Goal: Task Accomplishment & Management: Use online tool/utility

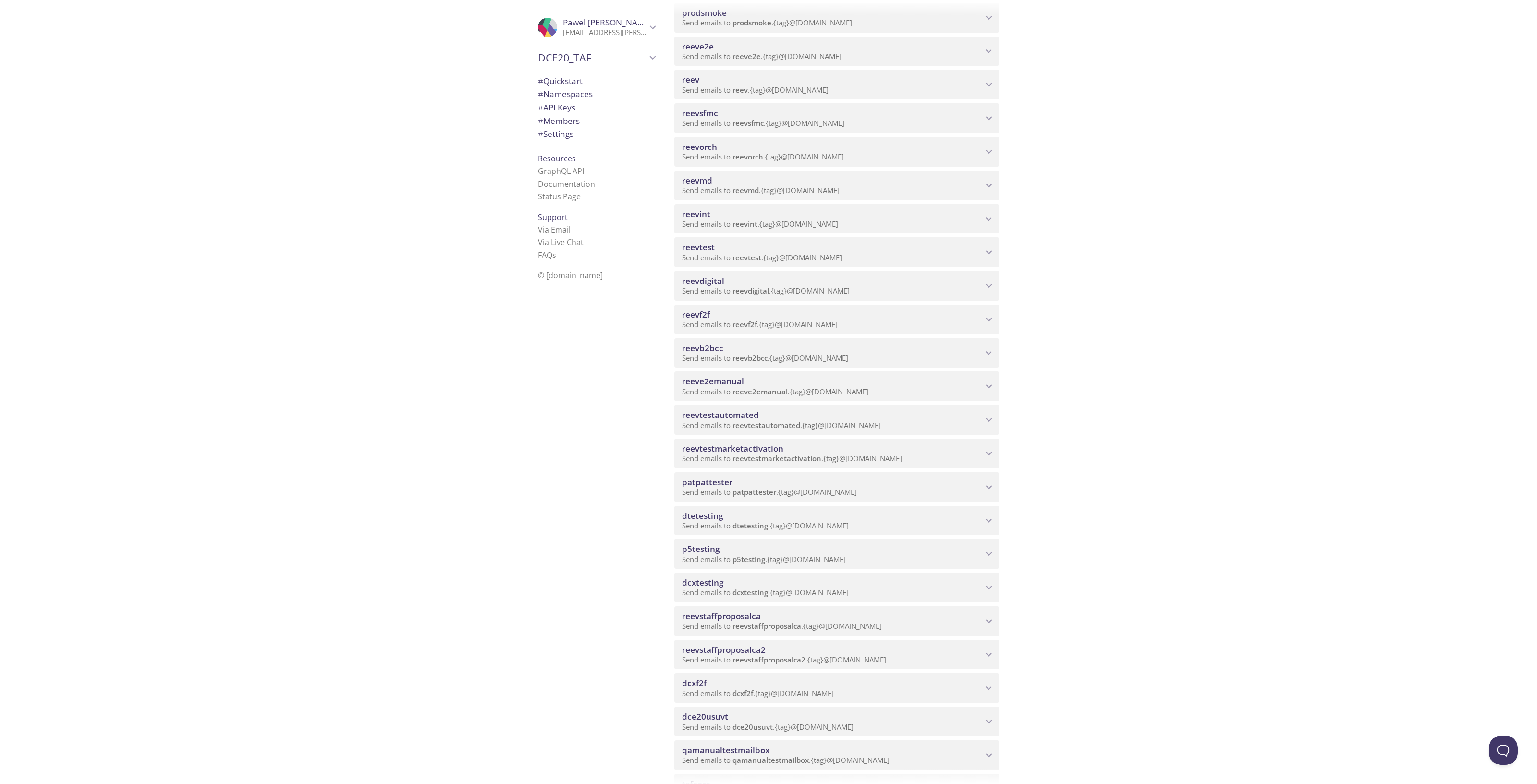
scroll to position [120, 0]
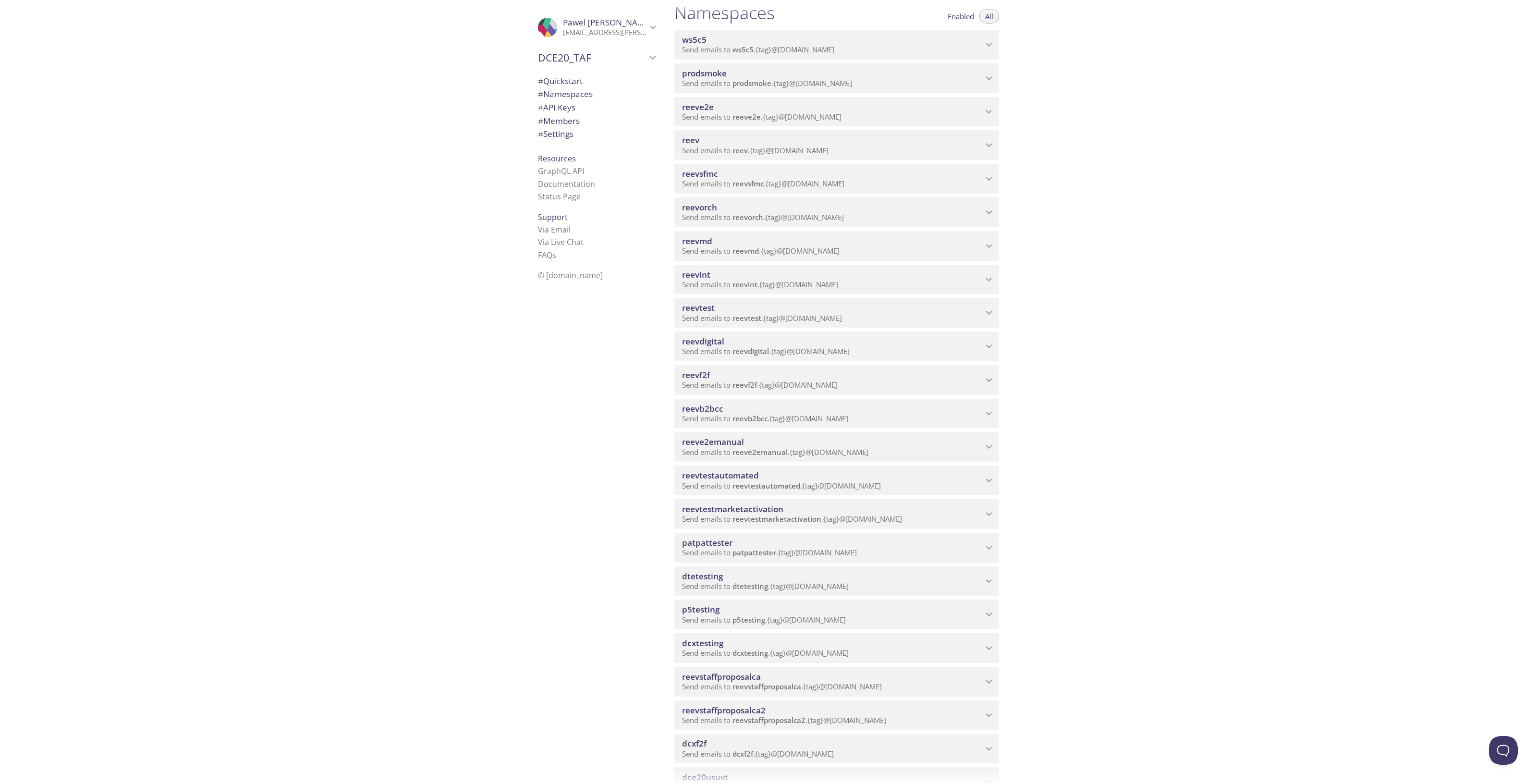
click at [799, 346] on span "Send emails to reevdigital . {tag} @[DOMAIN_NAME]" at bounding box center [766, 351] width 168 height 9
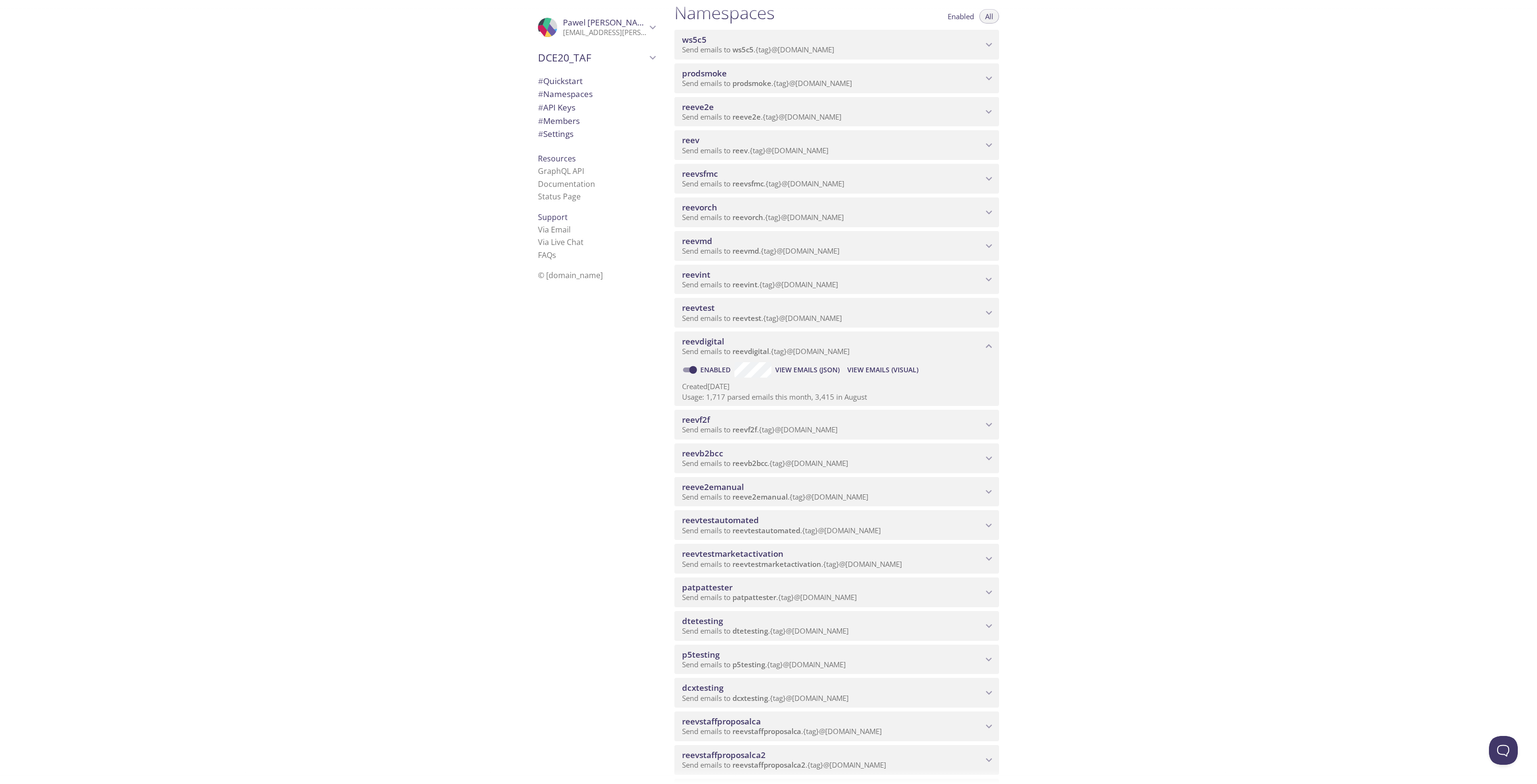
click at [874, 370] on span "View Emails (Visual)" at bounding box center [883, 369] width 71 height 11
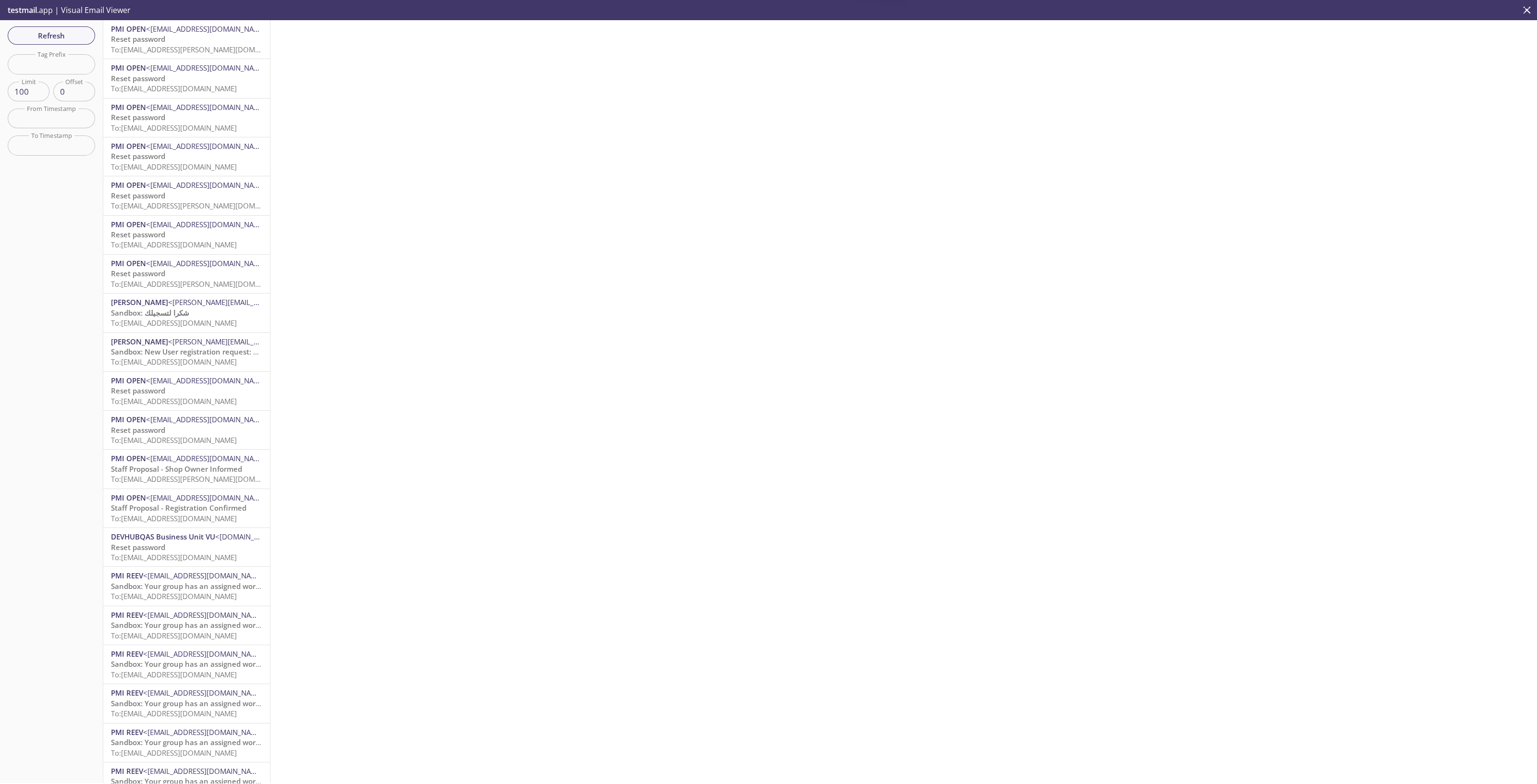
click at [190, 41] on p "Reset password To: [EMAIL_ADDRESS][PERSON_NAME][DOMAIN_NAME]" at bounding box center [186, 44] width 151 height 21
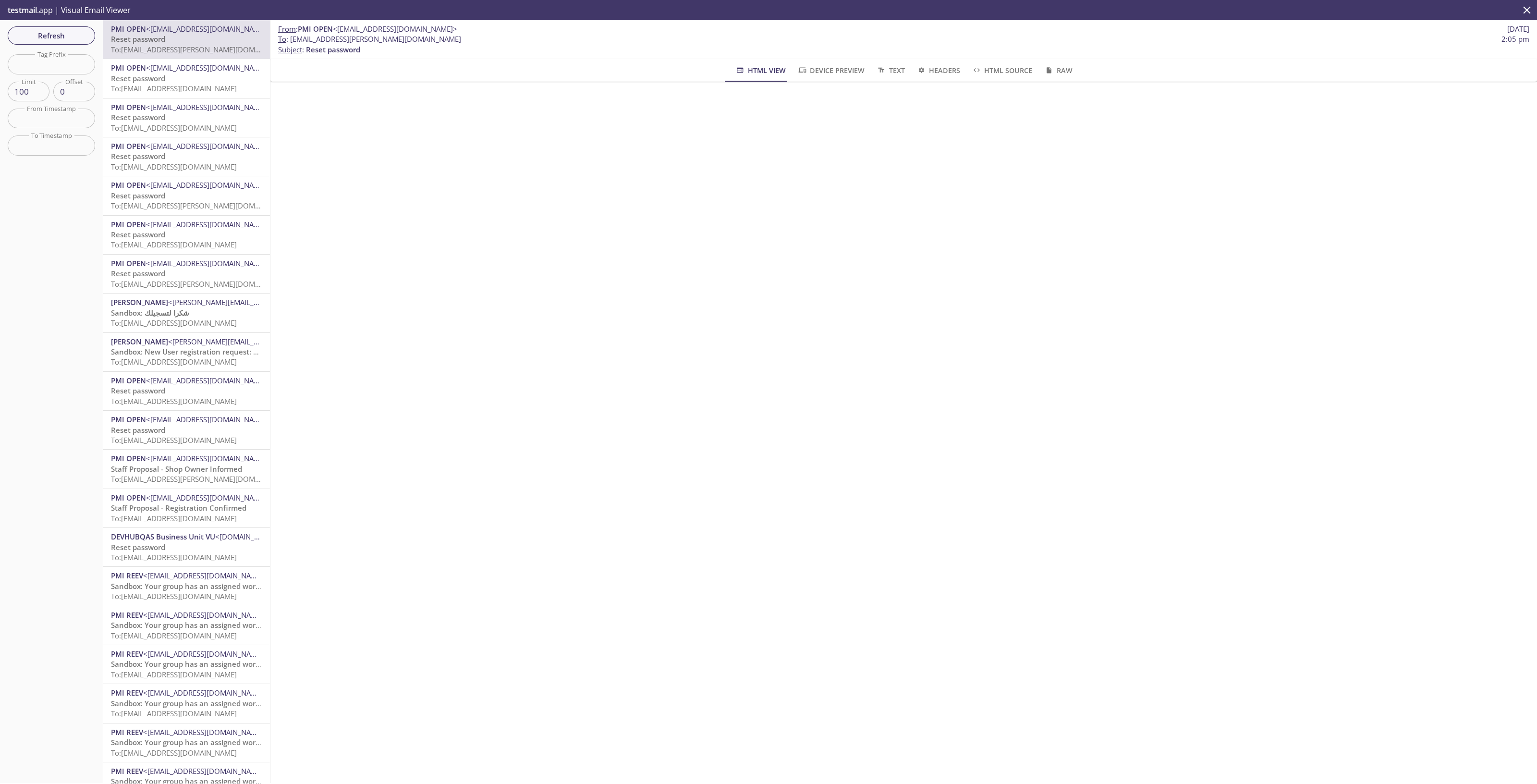
click at [152, 70] on span "<[EMAIL_ADDRESS][DOMAIN_NAME]>" at bounding box center [208, 68] width 124 height 9
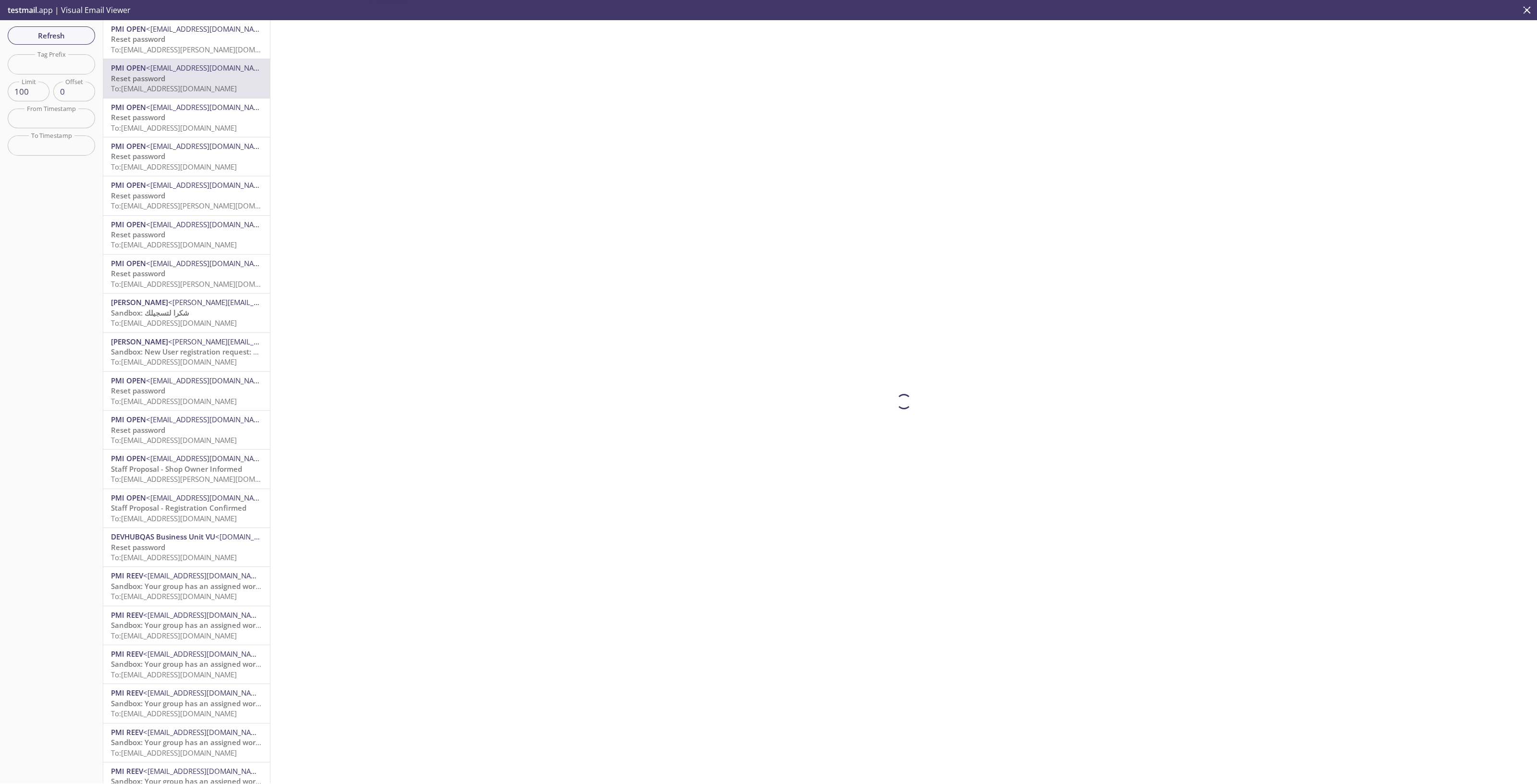
click at [71, 35] on span "Refresh" at bounding box center [51, 35] width 72 height 13
click at [202, 47] on span "To: [EMAIL_ADDRESS][PERSON_NAME][DOMAIN_NAME]" at bounding box center [202, 49] width 181 height 9
